Goal: Information Seeking & Learning: Find specific fact

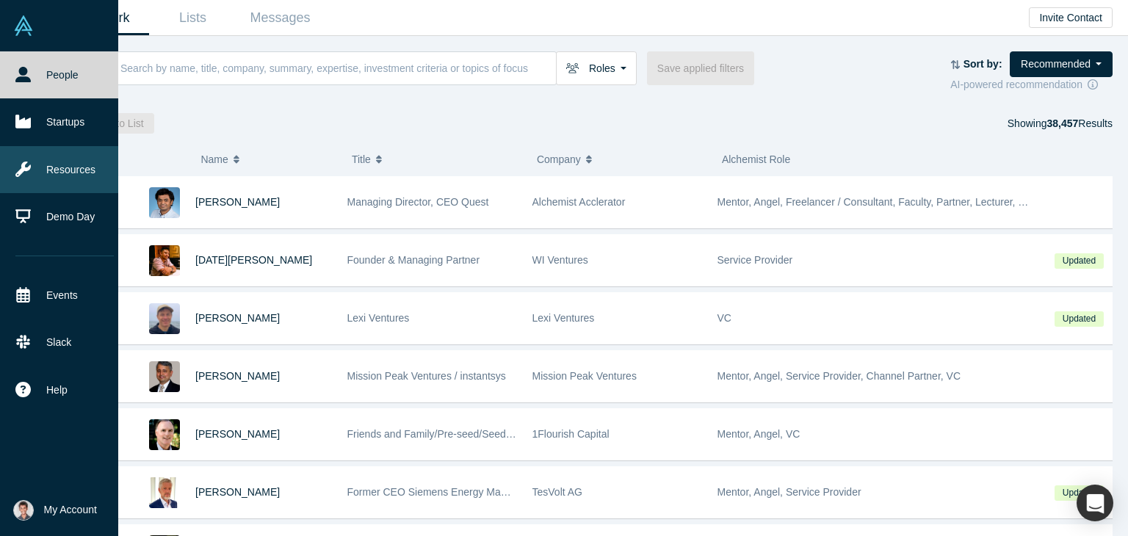
click at [62, 167] on link "Resources" at bounding box center [64, 169] width 129 height 47
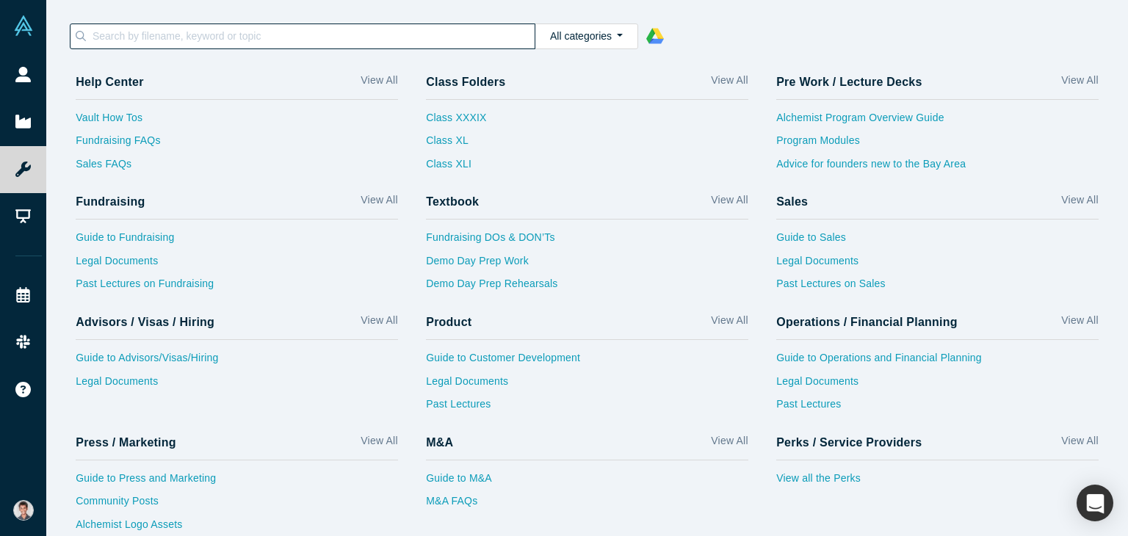
click at [309, 36] on input at bounding box center [313, 35] width 444 height 19
type input "a"
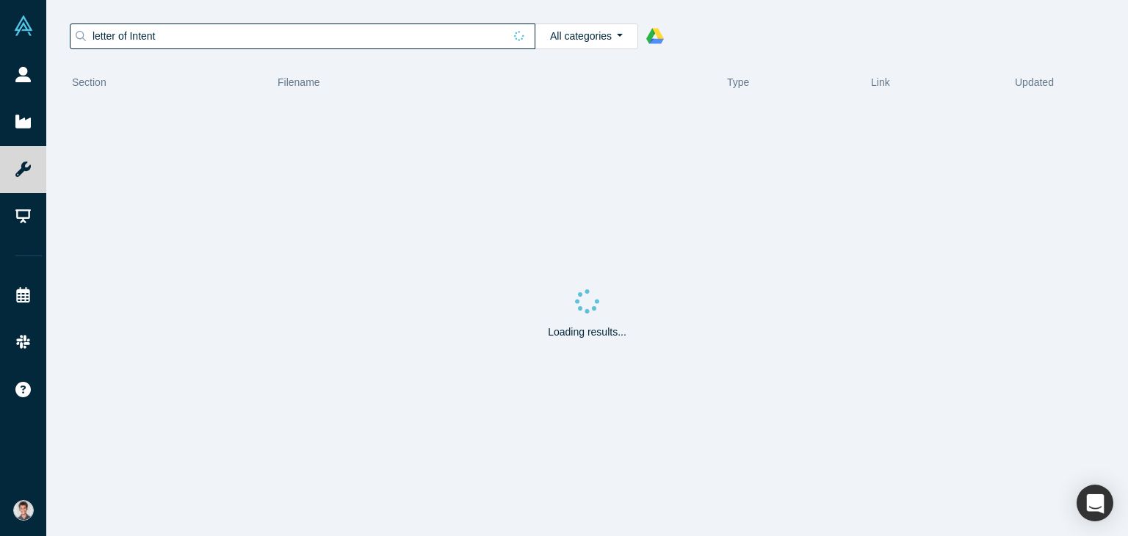
type input "letter of Intent"
